Goal: Task Accomplishment & Management: Manage account settings

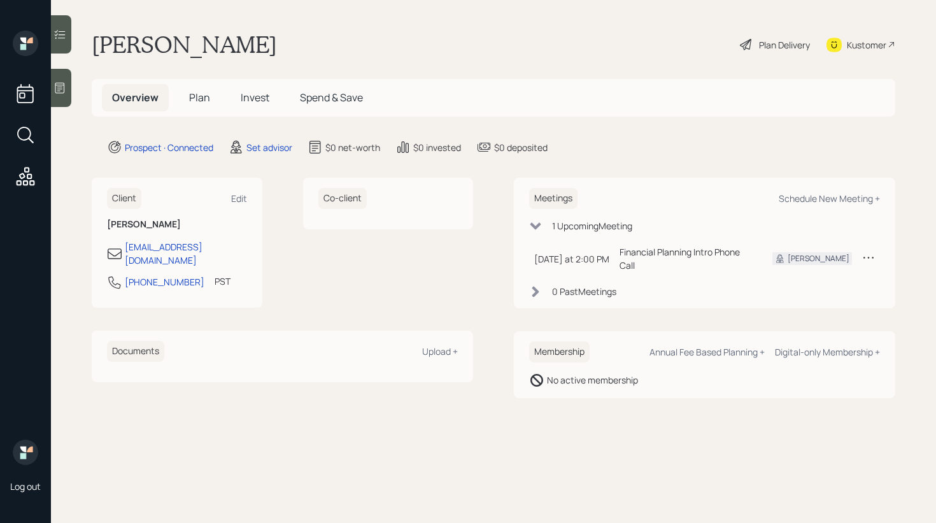
click at [827, 200] on div "Schedule New Meeting +" at bounding box center [829, 198] width 101 height 12
select select "round-[PERSON_NAME]"
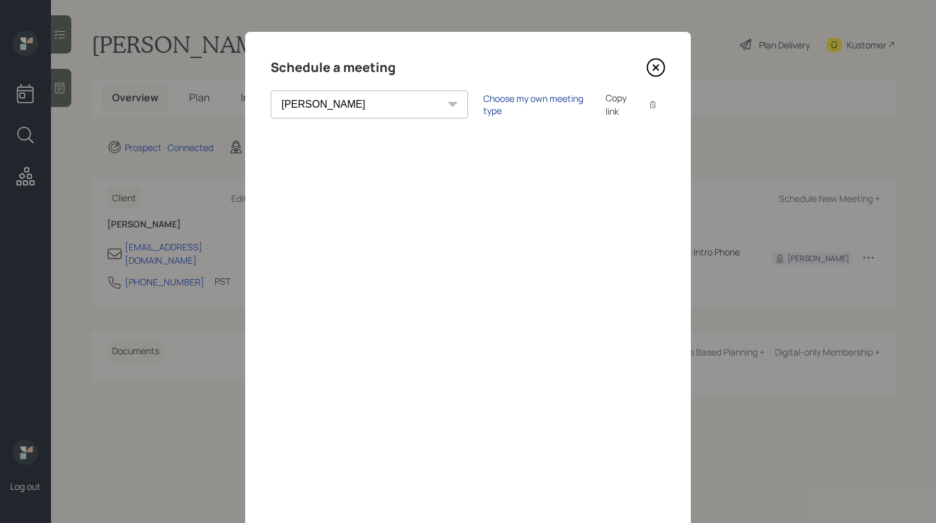
click at [483, 104] on div "Choose my own meeting type" at bounding box center [536, 104] width 107 height 24
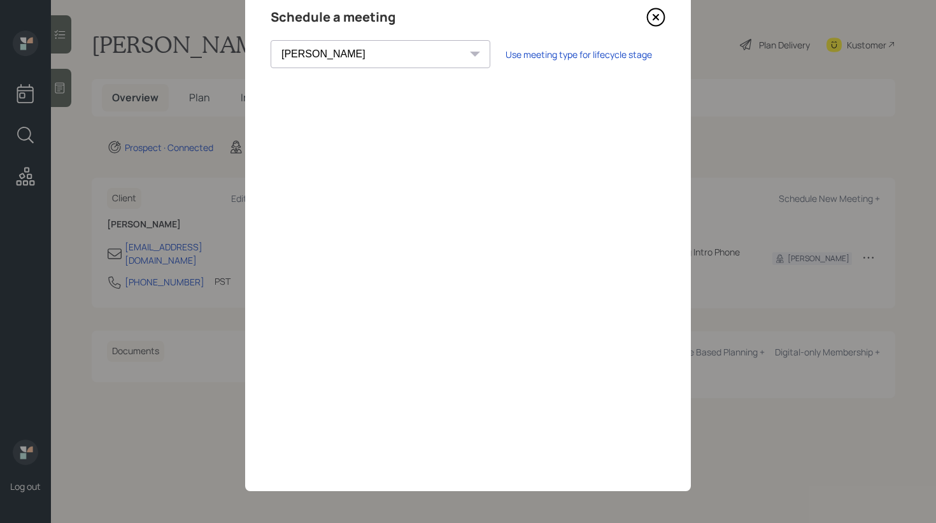
click at [657, 15] on icon at bounding box center [655, 17] width 19 height 19
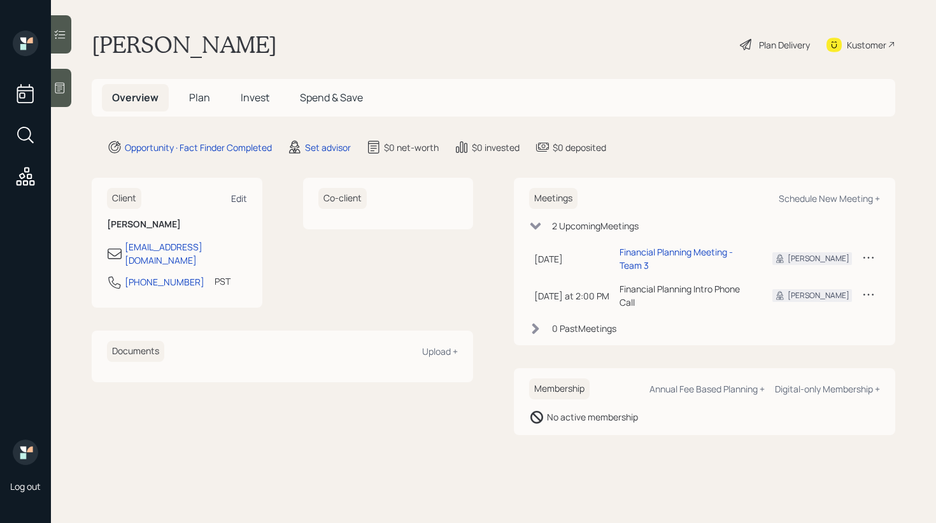
click at [239, 198] on div "Edit" at bounding box center [239, 198] width 16 height 12
select select "America/Los_Angeles"
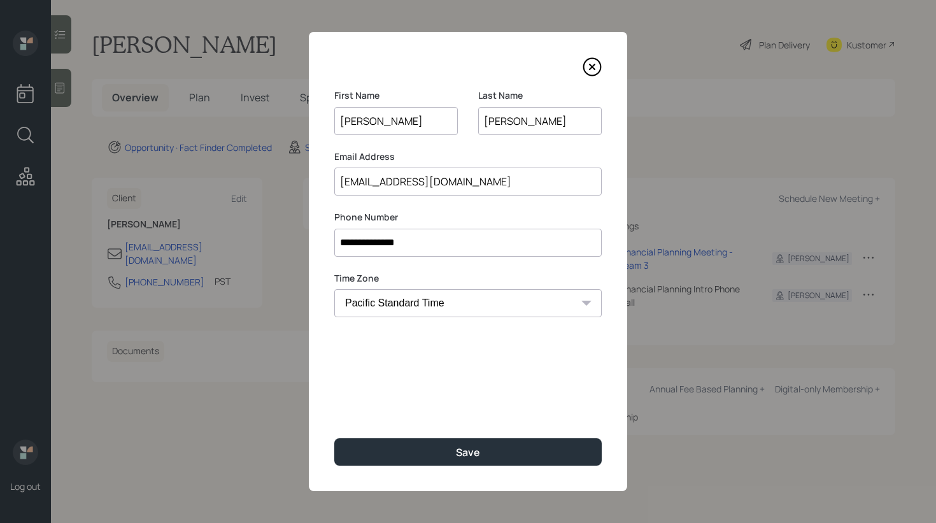
click at [374, 187] on input "[EMAIL_ADDRESS][DOMAIN_NAME]" at bounding box center [467, 181] width 267 height 28
paste input "[EMAIL_ADDRESS][DOMAIN_NAME]"
paste input
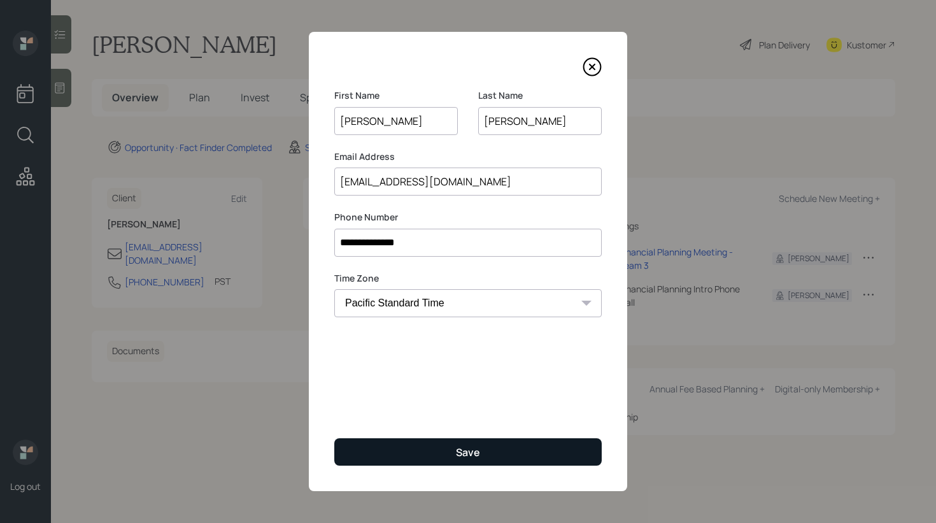
type input "[EMAIL_ADDRESS][DOMAIN_NAME]"
click at [409, 444] on button "Save" at bounding box center [467, 451] width 267 height 27
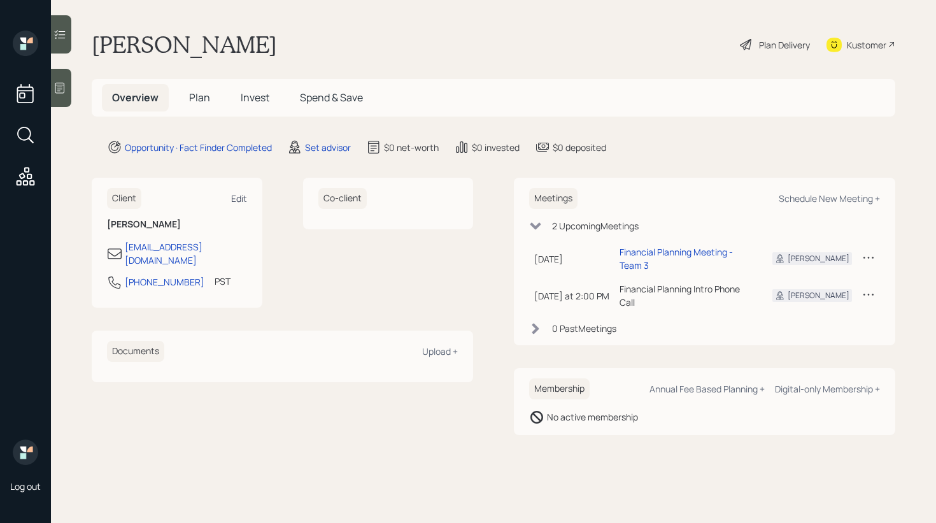
click at [241, 202] on div "Edit" at bounding box center [239, 198] width 16 height 12
select select "America/Los_Angeles"
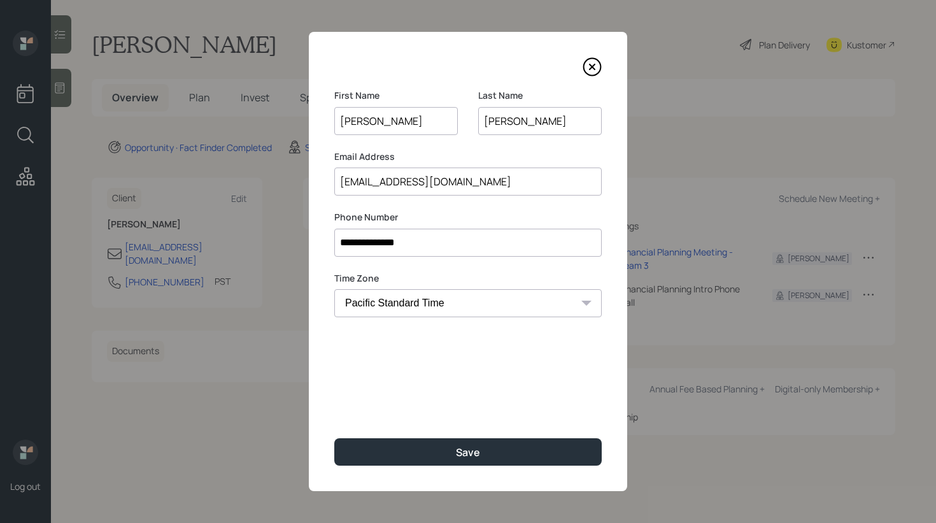
click at [385, 185] on input "[EMAIL_ADDRESS][DOMAIN_NAME]" at bounding box center [467, 181] width 267 height 28
type input "[EMAIL_ADDRESS][DOMAIN_NAME]"
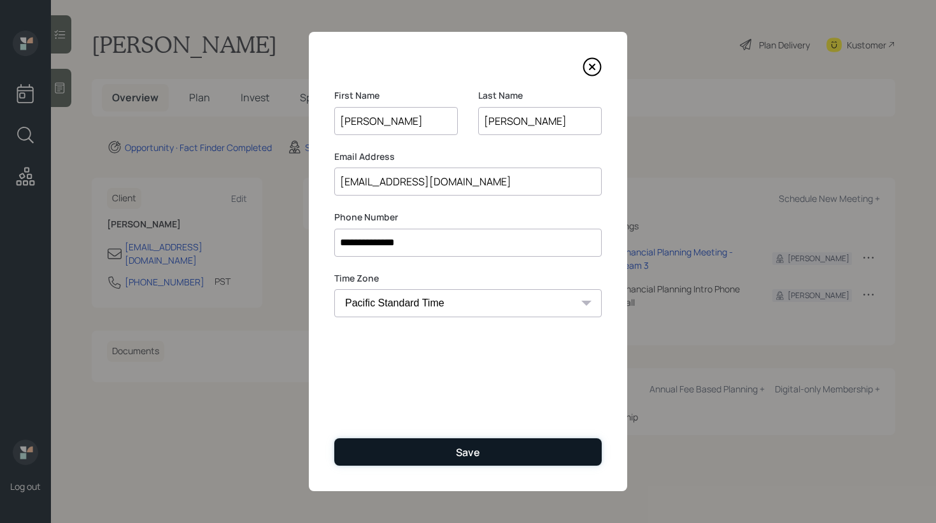
click at [437, 451] on button "Save" at bounding box center [467, 451] width 267 height 27
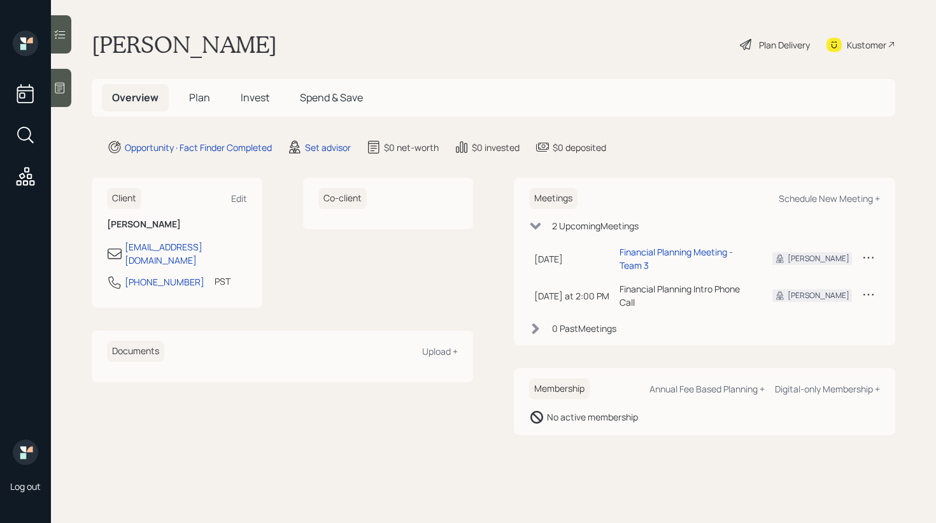
click at [55, 106] on div at bounding box center [61, 88] width 20 height 38
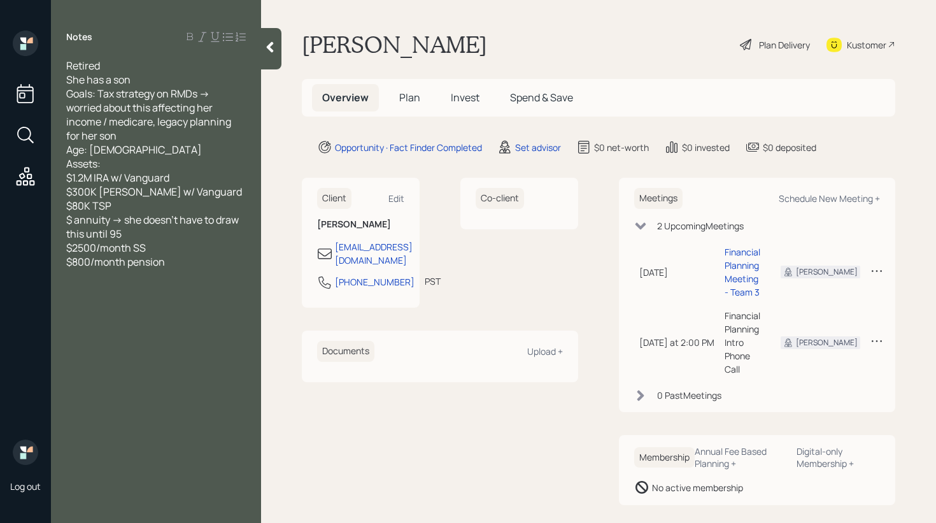
click at [259, 48] on div "Notes Retired She has a son Goals: Tax strategy on RMDs -> worried about this a…" at bounding box center [156, 269] width 210 height 477
click at [269, 52] on icon at bounding box center [270, 47] width 13 height 13
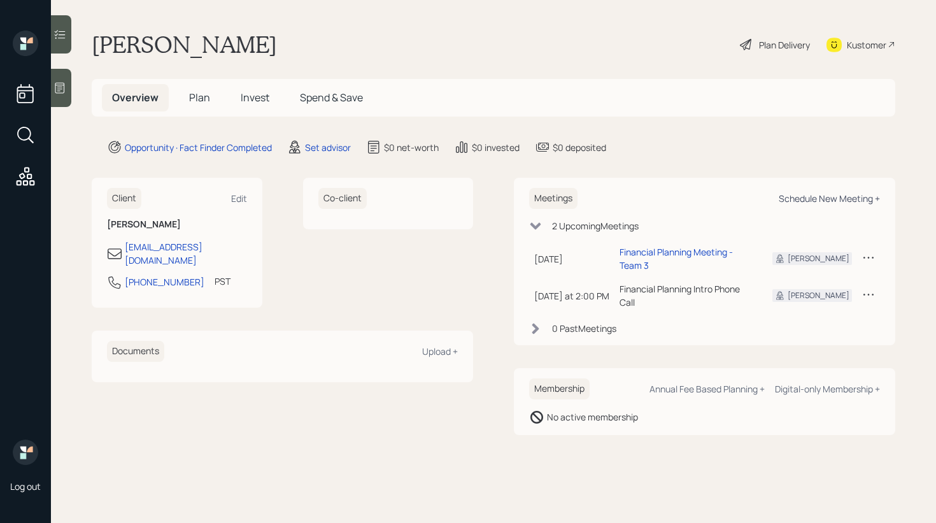
click at [829, 201] on div "Schedule New Meeting +" at bounding box center [829, 198] width 101 height 12
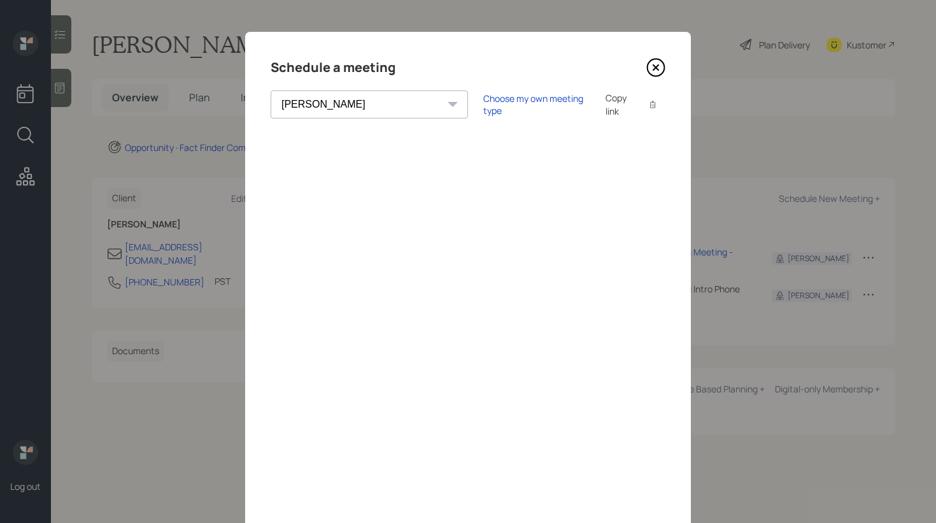
click at [353, 103] on select "[PERSON_NAME] [PERSON_NAME] [PERSON_NAME] [PERSON_NAME] [PERSON_NAME] [PERSON_N…" at bounding box center [369, 104] width 197 height 28
select select "bffa7908-1b2a-4c79-9bb6-f0ec9aed22d3"
click at [271, 90] on select "[PERSON_NAME] [PERSON_NAME] [PERSON_NAME] [PERSON_NAME] [PERSON_NAME] [PERSON_N…" at bounding box center [369, 104] width 197 height 28
